Goal: Task Accomplishment & Management: Use online tool/utility

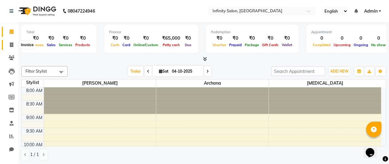
click at [12, 46] on icon at bounding box center [11, 44] width 3 height 5
select select "service"
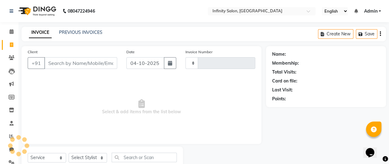
type input "0043"
select select "8935"
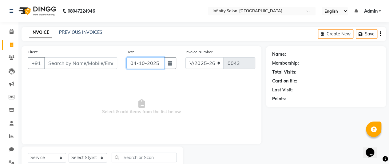
click at [136, 62] on input "04-10-2025" at bounding box center [145, 63] width 38 height 12
select select "10"
select select "2025"
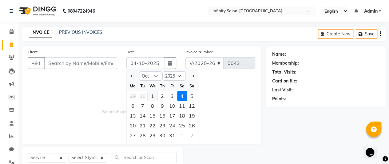
click at [152, 96] on div "1" at bounding box center [152, 96] width 10 height 10
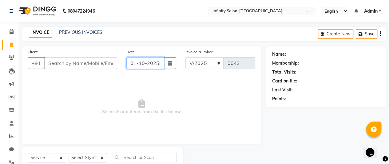
type input "01-10-2025"
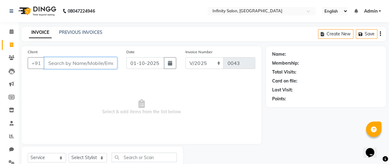
click at [49, 63] on input "Client" at bounding box center [80, 63] width 73 height 12
type input "[PERSON_NAME]"
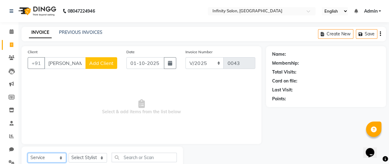
click at [52, 161] on select "Select Service Product Membership Package Voucher Prepaid Gift Card" at bounding box center [47, 158] width 38 height 10
click at [28, 153] on select "Select Service Product Membership Package Voucher Prepaid Gift Card" at bounding box center [47, 158] width 38 height 10
